Goal: Information Seeking & Learning: Get advice/opinions

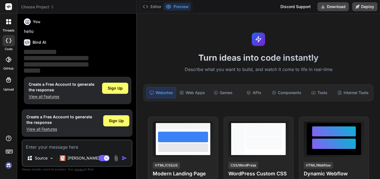
scroll to position [2, 0]
click at [52, 158] on img at bounding box center [51, 158] width 5 height 5
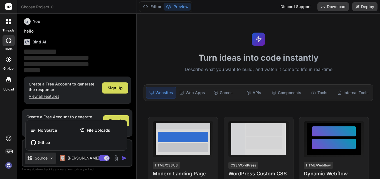
click at [101, 42] on div at bounding box center [190, 89] width 380 height 179
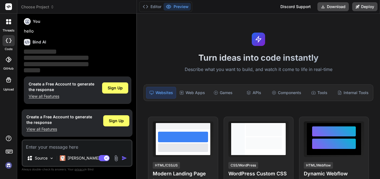
click at [74, 144] on textarea at bounding box center [77, 145] width 109 height 10
click at [6, 82] on icon at bounding box center [8, 79] width 7 height 7
click at [10, 44] on div at bounding box center [9, 40] width 12 height 11
click at [116, 157] on img at bounding box center [116, 158] width 6 height 6
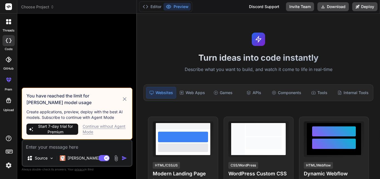
click at [63, 129] on span "Start 7-day trial for Premium" at bounding box center [55, 128] width 41 height 11
type textarea "x"
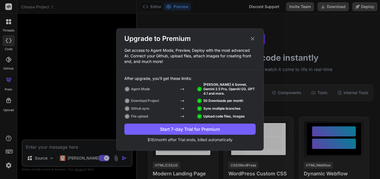
click at [207, 129] on div "Start 7-day Trial for Premium" at bounding box center [189, 129] width 131 height 7
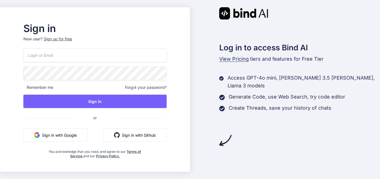
click at [75, 133] on button "Sign in with Google" at bounding box center [55, 134] width 64 height 13
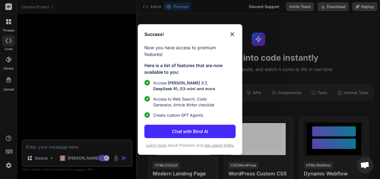
click at [186, 128] on p "Chat with Bind AI" at bounding box center [190, 131] width 36 height 7
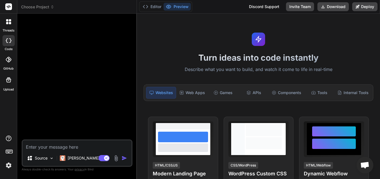
click at [67, 142] on textarea at bounding box center [77, 145] width 109 height 10
click at [116, 158] on img at bounding box center [116, 158] width 6 height 6
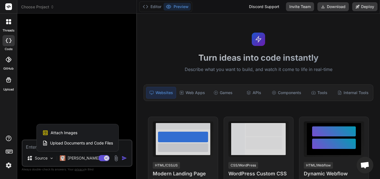
click at [87, 141] on span "Upload Documents and Code Files" at bounding box center [81, 143] width 63 height 6
type textarea "x"
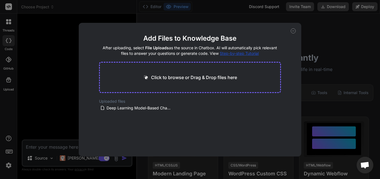
click at [190, 80] on p "Click to browse or Drag & Drop files here" at bounding box center [194, 77] width 86 height 7
click at [146, 107] on span "Deep Learning Model-Based Channel Estimation for THz Band Massive MIMO with RF …" at bounding box center [139, 108] width 66 height 7
click at [132, 109] on span "Deep Learning Model-Based Channel Estimation for THz Band Massive MIMO with RF …" at bounding box center [139, 108] width 66 height 7
drag, startPoint x: 294, startPoint y: 31, endPoint x: 165, endPoint y: 93, distance: 143.4
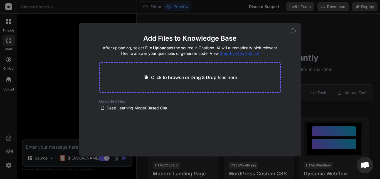
click at [165, 92] on div "Add Files to Knowledge Base After uploading, select File Uploads as the source …" at bounding box center [190, 89] width 222 height 133
click at [194, 76] on p "Click to browse or Drag & Drop files here" at bounding box center [194, 77] width 86 height 7
type input "C:\fakepath\Deep Learning Model-Based Channel Estimation for THz Band Massive M…"
click at [264, 138] on button "Finish" at bounding box center [270, 139] width 19 height 11
click at [292, 31] on icon at bounding box center [293, 30] width 5 height 5
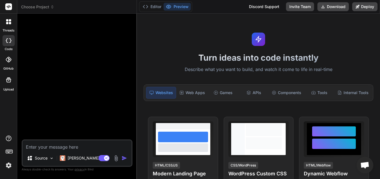
click at [72, 150] on textarea at bounding box center [77, 145] width 109 height 10
click at [52, 156] on img at bounding box center [51, 158] width 5 height 5
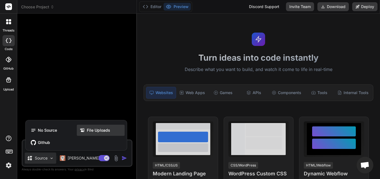
click at [94, 128] on span "File Uploads" at bounding box center [98, 130] width 23 height 6
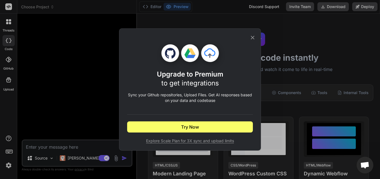
type textarea "x"
click at [251, 39] on icon at bounding box center [253, 38] width 4 height 4
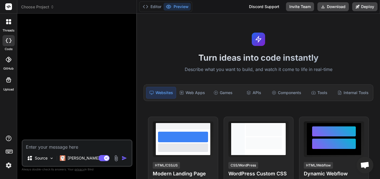
click at [61, 145] on textarea at bounding box center [77, 145] width 109 height 10
type textarea "N"
type textarea "x"
type textarea "Ne"
type textarea "x"
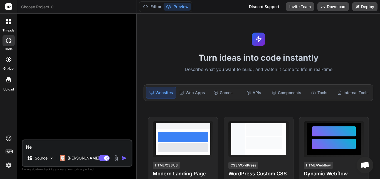
type textarea "Nee"
type textarea "x"
type textarea "Need"
type textarea "x"
type textarea "Need"
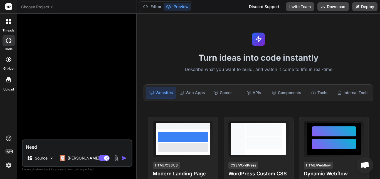
type textarea "x"
type textarea "Need t"
type textarea "x"
type textarea "Need to"
type textarea "x"
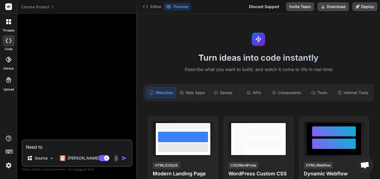
type textarea "Need to"
type textarea "x"
type textarea "Need to k"
type textarea "x"
type textarea "Need to kn"
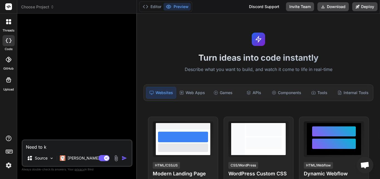
type textarea "x"
type textarea "Need to kno"
type textarea "x"
type textarea "Need to know"
type textarea "x"
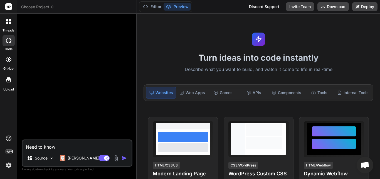
type textarea "Need to know"
type textarea "x"
type textarea "Need to know t"
type textarea "x"
type textarea "Need to know th"
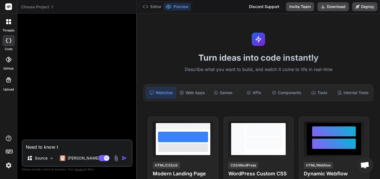
type textarea "x"
type textarea "Need to know the"
type textarea "x"
type textarea "Need to know the"
type textarea "x"
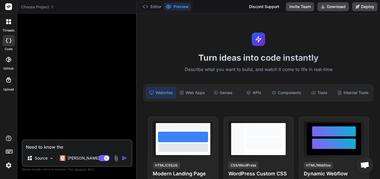
type textarea "Need to know the p"
type textarea "x"
type textarea "Need to know the py"
type textarea "x"
type textarea "Need to know the pyt"
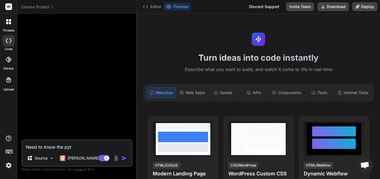
type textarea "x"
type textarea "Need to know the pyth"
type textarea "x"
type textarea "Need to know the pytho"
type textarea "x"
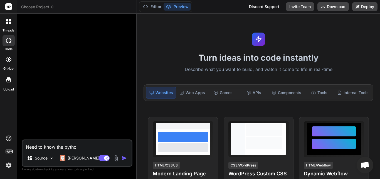
type textarea "Need to know the pythod"
type textarea "x"
type textarea "Need to know the pythod"
type textarea "x"
type textarea "Need to know the pythod"
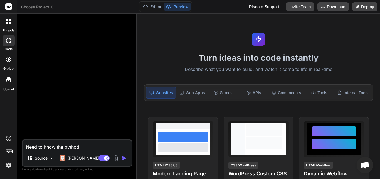
type textarea "x"
type textarea "Need to know the pytho"
type textarea "x"
type textarea "Need to know the python"
type textarea "x"
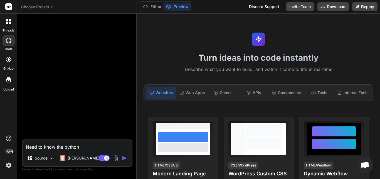
type textarea "Need to know the python"
type textarea "x"
type textarea "Need to know the python o"
type textarea "x"
type textarea "Need to know the python od"
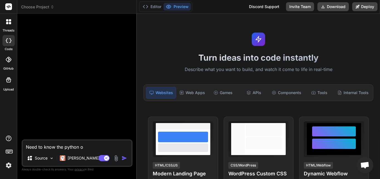
type textarea "x"
type textarea "Need to know the python ode"
type textarea "x"
type textarea "Need to know the python ode"
type textarea "x"
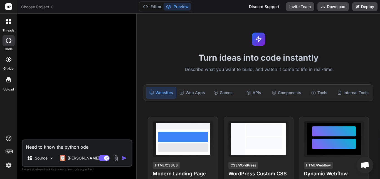
type textarea "Need to know the python ode"
type textarea "x"
type textarea "Need to know the python od"
type textarea "x"
type textarea "Need to know the python o"
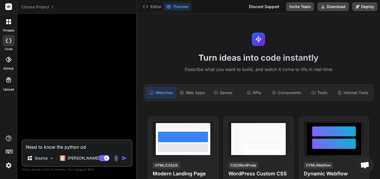
type textarea "x"
type textarea "Need to know the python"
type textarea "x"
type textarea "Need to know the python c"
type textarea "x"
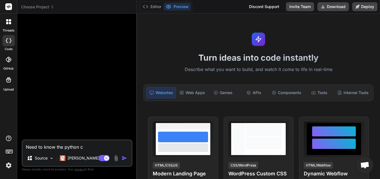
type textarea "Need to know the python co"
type textarea "x"
type textarea "Need to know the python cod"
type textarea "x"
type textarea "Need to know the python code"
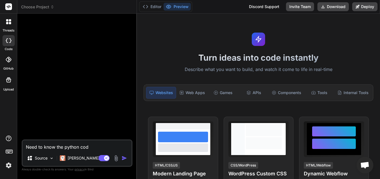
type textarea "x"
type textarea "Need to know the python code"
type textarea "x"
paste textarea "concatenated real and imaginary parts of the signals are structured into a 2N×1…"
type textarea "Need to know the python code concatenated real and imaginary parts of the signa…"
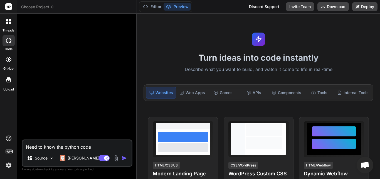
type textarea "x"
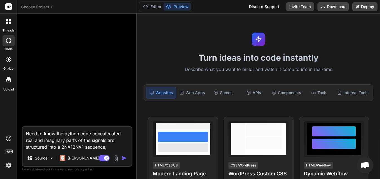
click at [92, 132] on textarea "Need to know the python code concatenated real and imaginary parts of the signa…" at bounding box center [77, 138] width 109 height 23
type textarea "Need to know the python code tconcatenated real and imaginary parts of the sign…"
type textarea "x"
type textarea "Need to know the python code toconcatenated real and imaginary parts of the sig…"
type textarea "x"
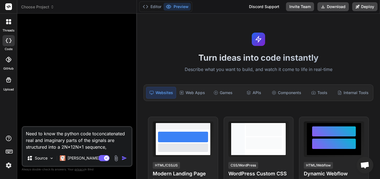
type textarea "Need to know the python code to concatenated real and imaginary parts of the si…"
type textarea "x"
type textarea "Need to know the python code to sconcatenated real and imaginary parts of the s…"
type textarea "x"
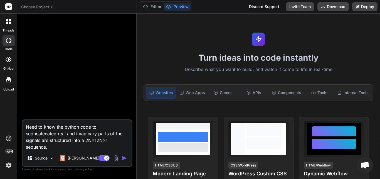
type textarea "Need to know the python code to stconcatenated real and imaginary parts of the …"
type textarea "x"
type textarea "Need to know the python code to strconcatenated real and imaginary parts of the…"
type textarea "x"
type textarea "Need to know the python code to struconcatenated real and imaginary parts of th…"
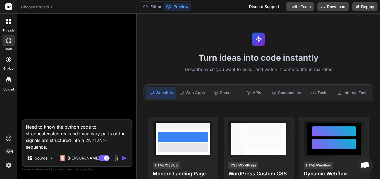
type textarea "x"
type textarea "Need to know the python code to strucconcatenated real and imaginary parts of t…"
type textarea "x"
type textarea "Need to know the python code to structconcatenated real and imaginary parts of …"
type textarea "x"
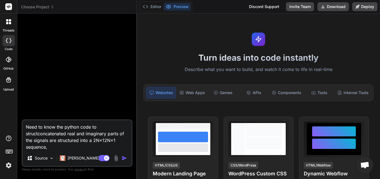
type textarea "Need to know the python code to structuconcatenated real and imaginary parts of…"
type textarea "x"
type textarea "Need to know the python code to structurconcatenated real and imaginary parts o…"
type textarea "x"
type textarea "Need to know the python code to structureconcatenated real and imaginary parts …"
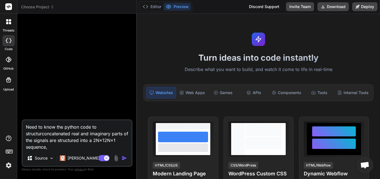
type textarea "x"
type textarea "Need to know the python code to structure concatenated real and imaginary parts…"
type textarea "x"
type textarea "Need to know the python code to structure tconcatenated real and imaginary part…"
type textarea "x"
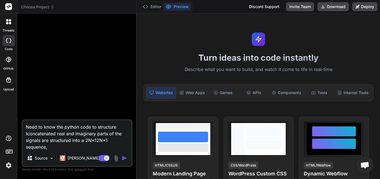
type textarea "Need to know the python code to structure thconcatenated real and imaginary par…"
type textarea "x"
type textarea "Need to know the python code to structure theconcatenated real and imaginary pa…"
type textarea "x"
type textarea "Need to know the python code to structure the concatenated real and imaginary p…"
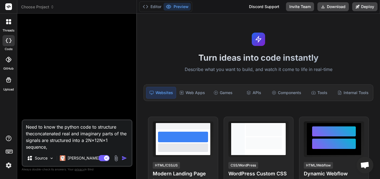
type textarea "x"
click at [56, 134] on textarea "Need to know the python code to structure the concatenated real and imaginary p…" at bounding box center [77, 135] width 109 height 30
type textarea "Need to know the python code to structure the concatenated sreal and imaginary …"
type textarea "x"
type textarea "Need to know the python code to structure the concatenated sireal and imaginary…"
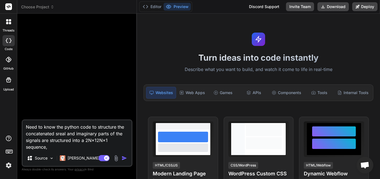
type textarea "x"
type textarea "Need to know the python code to structure the concatenated sifreal and imaginar…"
type textarea "x"
type textarea "Need to know the python code to structure the concatenated sireal and imaginary…"
type textarea "x"
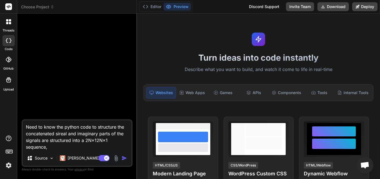
type textarea "Need to know the python code to structure the concatenated sigreal and imaginar…"
type textarea "x"
type textarea "Need to know the python code to structure the concatenated signreal and imagina…"
type textarea "x"
type textarea "Need to know the python code to structure the concatenated signareal and imagin…"
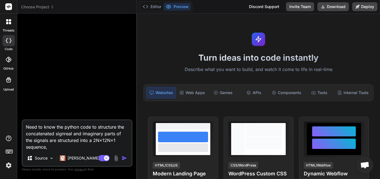
type textarea "x"
type textarea "Need to know the python code to structure the concatenated signalreal and imagi…"
type textarea "x"
type textarea "Need to know the python code to structure the concatenated signalsreal and imag…"
type textarea "x"
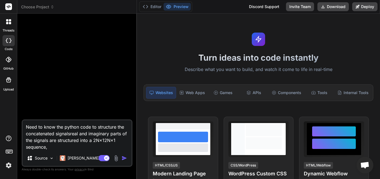
type textarea "Need to know the python code to structure the concatenated signals real and ima…"
type textarea "x"
type textarea "Need to know the python code to structure the concatenated signals treal and im…"
type textarea "x"
type textarea "Need to know the python code to structure the concatenated signals toreal and i…"
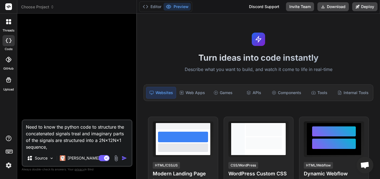
type textarea "x"
type textarea "Need to know the python code to structure the concatenated signals to real and …"
type textarea "x"
click at [86, 141] on textarea "Need to know the python code to structure the concatenated signals to real and …" at bounding box center [77, 135] width 109 height 30
type textarea "Need to know the python code to structure the concatenated signals to real and …"
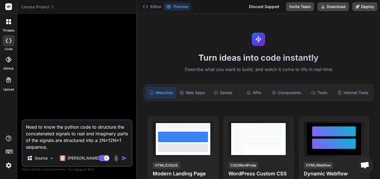
type textarea "x"
type textarea "Need to know the python code to structure the concatenated signals to real and …"
type textarea "x"
type textarea "Need to know the python code to structure the concatenated signals to real and …"
type textarea "x"
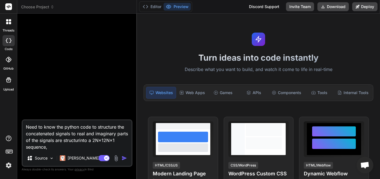
type textarea "Need to know the python code to structure the concatenated signals to real and …"
type textarea "x"
type textarea "Need to know the python code to structure the concatenated signals to real and …"
type textarea "x"
type textarea "Need to know the python code to structure the concatenated signals to real and …"
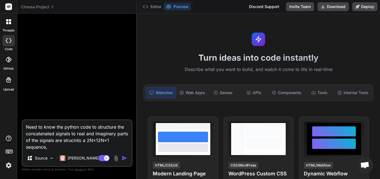
type textarea "x"
type textarea "Need to know the python code to structure the concatenated signals to real and …"
type textarea "x"
type textarea "Need to know the python code to structure the concatenated signals to real and …"
type textarea "x"
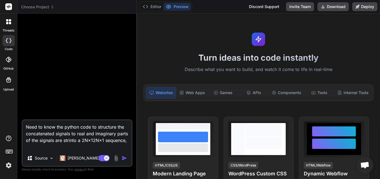
type textarea "Need to know the python code to structure the concatenated signals to real and …"
type textarea "x"
type textarea "Need to know the python code to structure the concatenated signals to real and …"
type textarea "x"
type textarea "Need to know the python code to structure the concatenated signals to real and …"
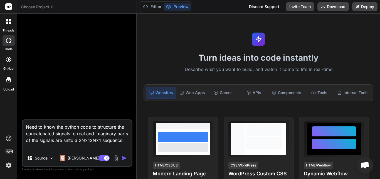
type textarea "x"
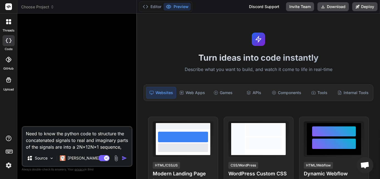
type textarea "Need to know the python code to structure the concatenated signals to real and …"
type textarea "x"
type textarea "Need to know the python code to structure the concatenated signals to real and …"
type textarea "x"
type textarea "Need to know the python code to structure the concatenated signals to real and …"
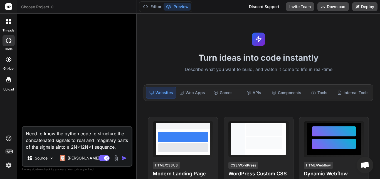
type textarea "x"
type textarea "Need to know the python code to structure the concatenated signals to real and …"
type textarea "x"
type textarea "Need to know the python code to structure the concatenated signals to real and …"
type textarea "x"
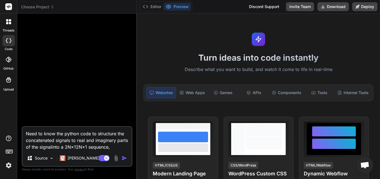
type textarea "Need to know the python code to structure the concatenated signals to real and …"
type textarea "x"
type textarea "Need to know the python code to structure the concatenated signals to real and …"
type textarea "x"
type textarea "Need to know the python code to structure the concatenated signals to real and …"
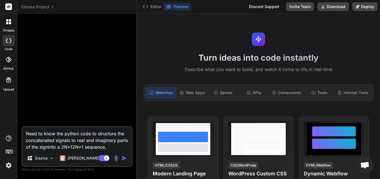
type textarea "x"
type textarea "Need to know the python code to structure the concatenated signals to real and …"
type textarea "x"
type textarea "Need to know the python code to structure the concatenated signals to real and …"
type textarea "x"
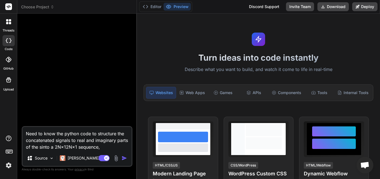
type textarea "Need to know the python code to structure the concatenated signals to real and …"
type textarea "x"
type textarea "Need to know the python code to structure the concatenated signals to real and …"
type textarea "x"
type textarea "Need to know the python code to structure the concatenated signals to real and …"
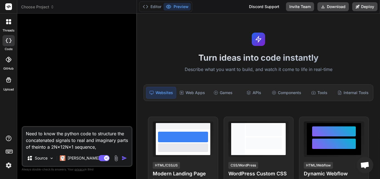
type textarea "x"
type textarea "Need to know the python code to structure the concatenated signals to real and …"
type textarea "x"
type textarea "Need to know the python code to structure the concatenated signals to real and …"
type textarea "x"
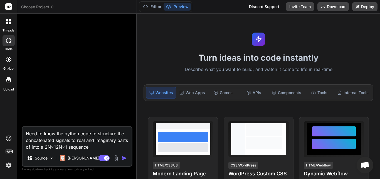
type textarea "Need to know the python code to structure the concatenated signals to real and …"
click at [128, 141] on textarea "Need to know the python code to structure the concatenated signals to real and …" at bounding box center [77, 138] width 109 height 23
click at [67, 145] on textarea "Need to know the python code to structure the concatenated signals into a 2N×12…" at bounding box center [77, 138] width 109 height 23
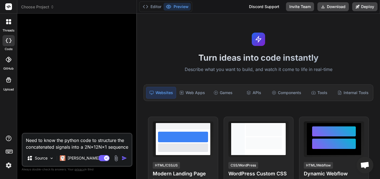
click at [124, 158] on img "button" at bounding box center [124, 158] width 6 height 6
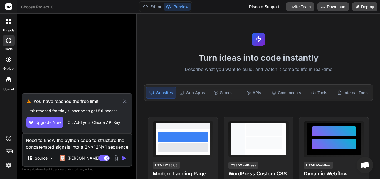
click at [123, 101] on icon at bounding box center [124, 101] width 6 height 7
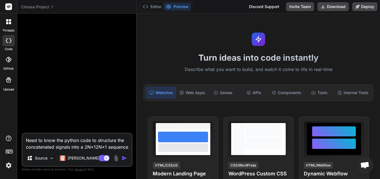
click at [13, 7] on div at bounding box center [8, 7] width 17 height 14
click at [11, 165] on img at bounding box center [8, 164] width 9 height 9
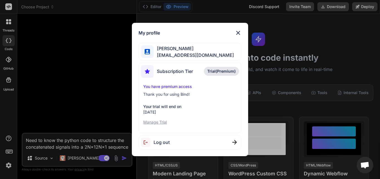
click at [239, 33] on img at bounding box center [238, 32] width 7 height 7
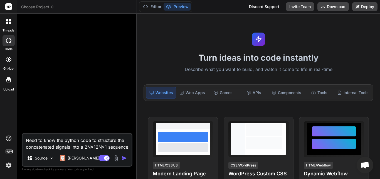
click at [102, 147] on textarea "Need to know the python code to structure the concatenated signals into a 2N×12…" at bounding box center [77, 141] width 109 height 17
click at [125, 158] on img "button" at bounding box center [124, 158] width 6 height 6
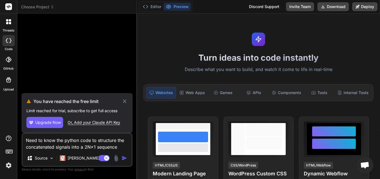
click at [53, 121] on span "Upgrade Now" at bounding box center [48, 123] width 26 height 6
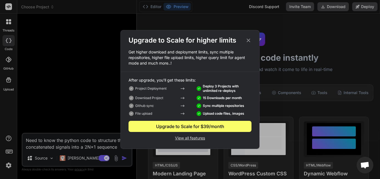
click at [249, 42] on icon at bounding box center [248, 40] width 6 height 6
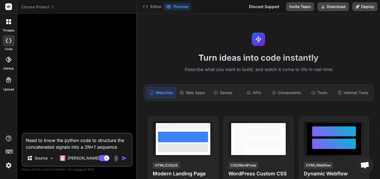
click at [40, 8] on span "Choose Project" at bounding box center [37, 7] width 33 height 6
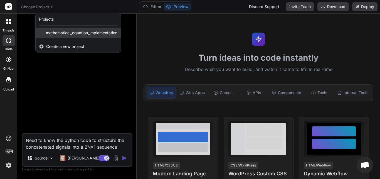
click at [53, 34] on span "mathematical_equation_implementation" at bounding box center [81, 33] width 71 height 6
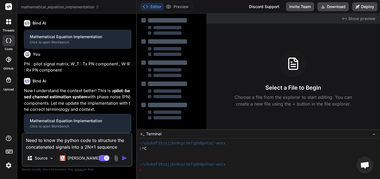
scroll to position [390, 0]
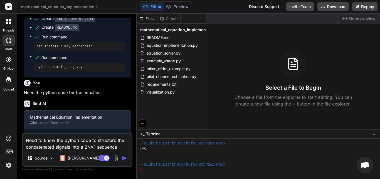
click at [124, 156] on img "button" at bounding box center [124, 158] width 6 height 6
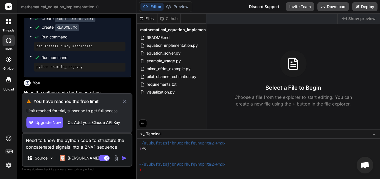
click at [8, 166] on img at bounding box center [8, 164] width 9 height 9
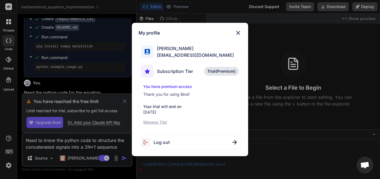
click at [162, 121] on p "Manage Trial" at bounding box center [189, 122] width 93 height 6
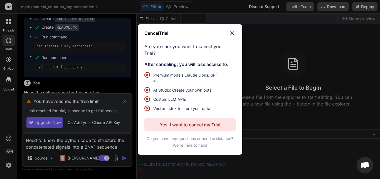
click at [193, 121] on p "Yes, I want to cancel my Trial" at bounding box center [190, 124] width 61 height 7
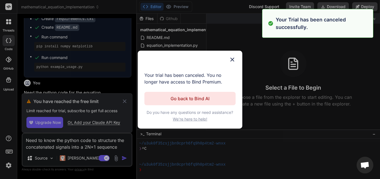
scroll to position [23, 0]
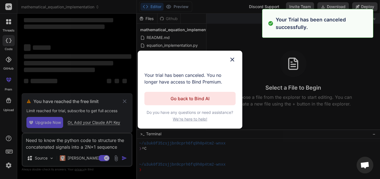
click at [233, 58] on img at bounding box center [232, 59] width 7 height 7
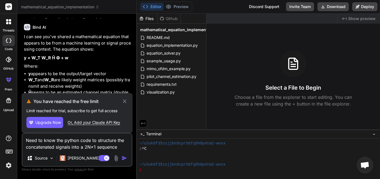
click at [9, 165] on img at bounding box center [8, 164] width 9 height 9
